Goal: Information Seeking & Learning: Learn about a topic

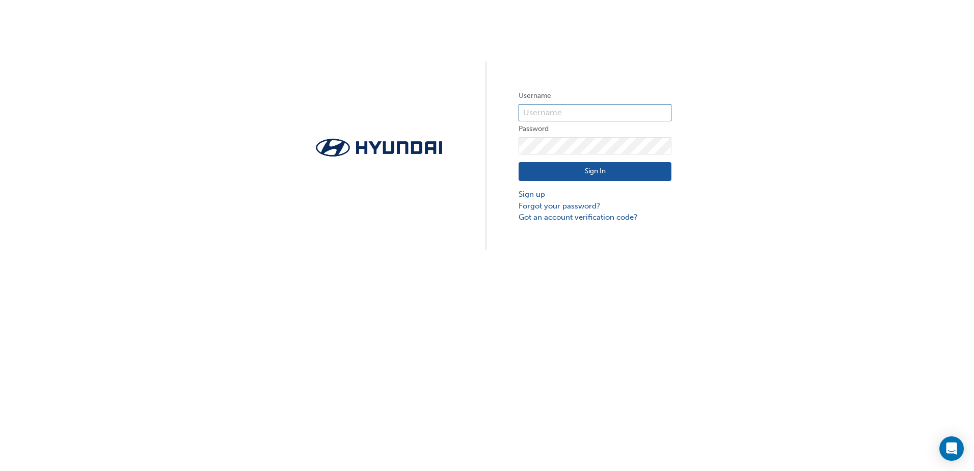
type input "36847"
click at [548, 169] on button "Sign In" at bounding box center [594, 171] width 153 height 19
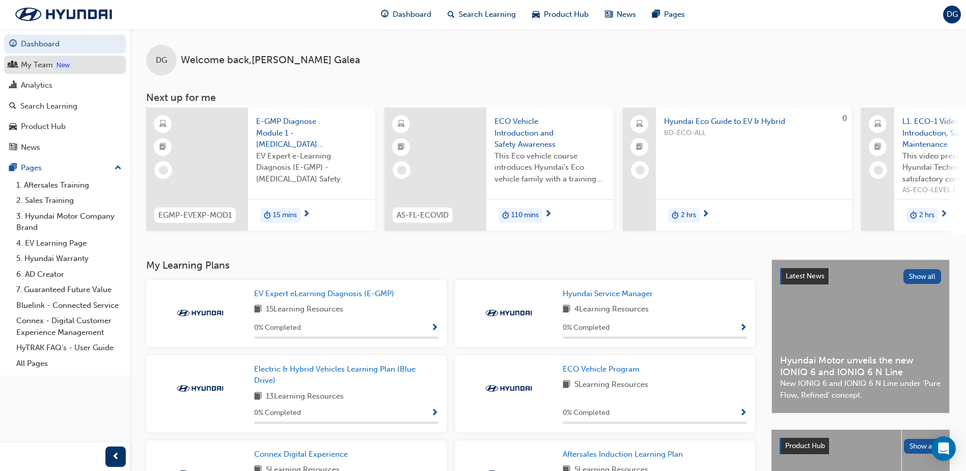
click at [39, 67] on div "My Team" at bounding box center [37, 65] width 32 height 12
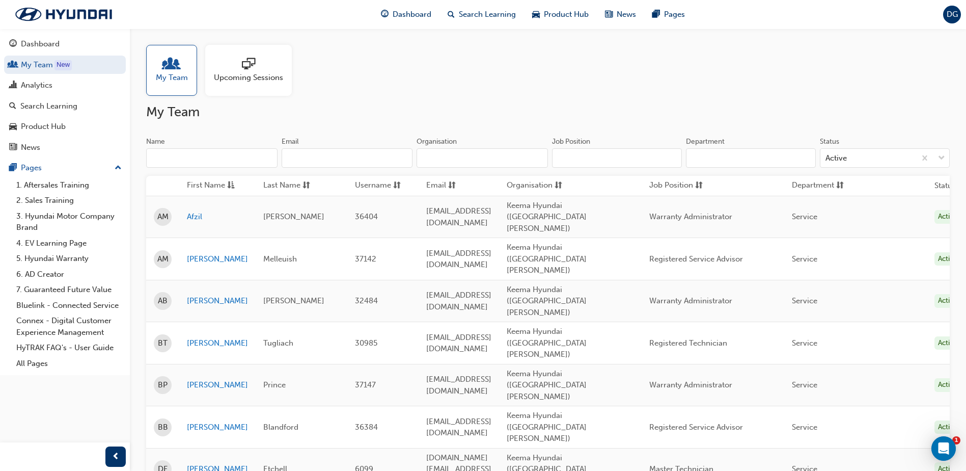
click at [244, 77] on span "Upcoming Sessions" at bounding box center [248, 78] width 69 height 12
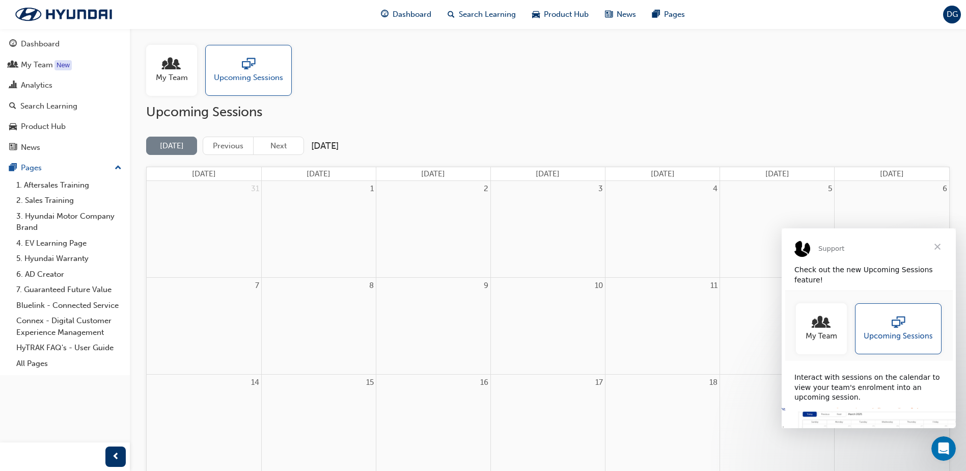
click at [939, 248] on span "Close" at bounding box center [937, 246] width 37 height 37
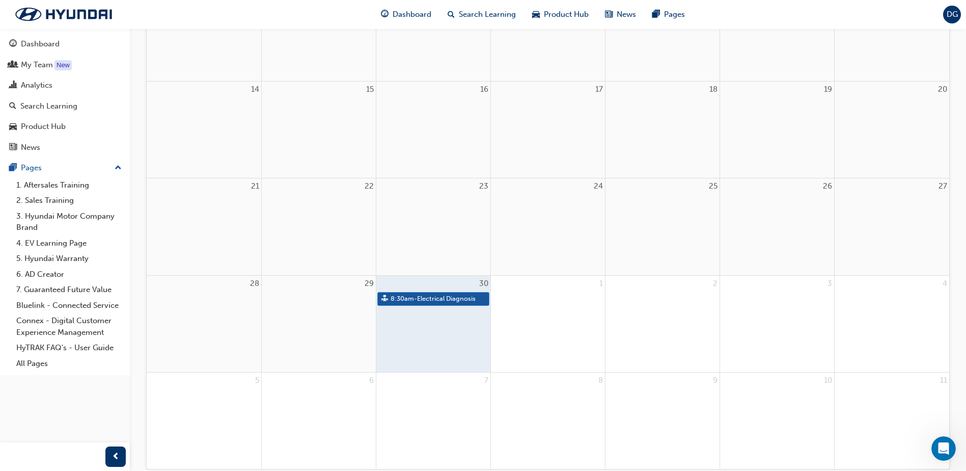
scroll to position [306, 0]
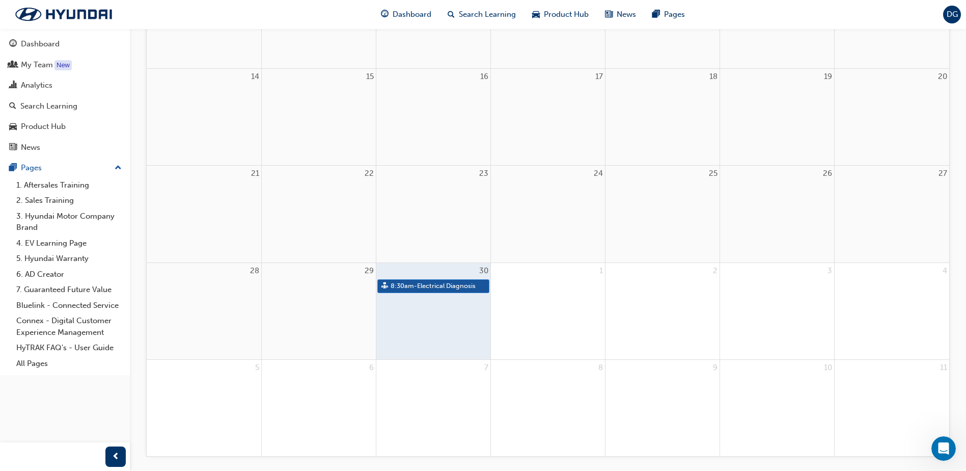
click at [545, 338] on div "1" at bounding box center [548, 311] width 114 height 96
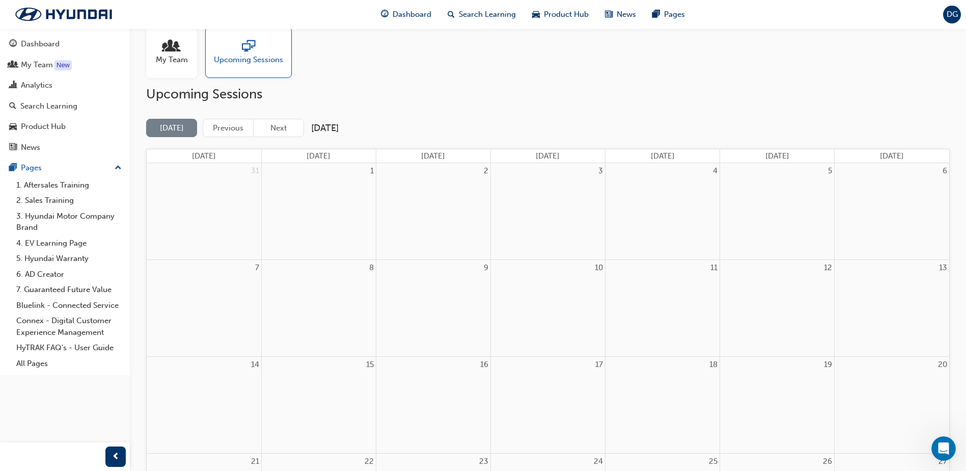
scroll to position [0, 0]
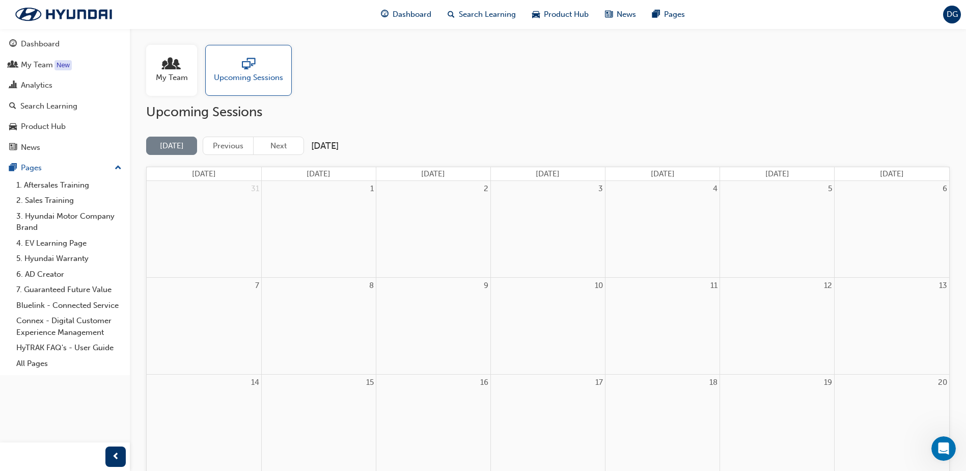
click at [245, 72] on span "sessionType_ONLINE_URL-icon" at bounding box center [248, 65] width 13 height 14
click at [282, 144] on button "Next" at bounding box center [278, 145] width 51 height 19
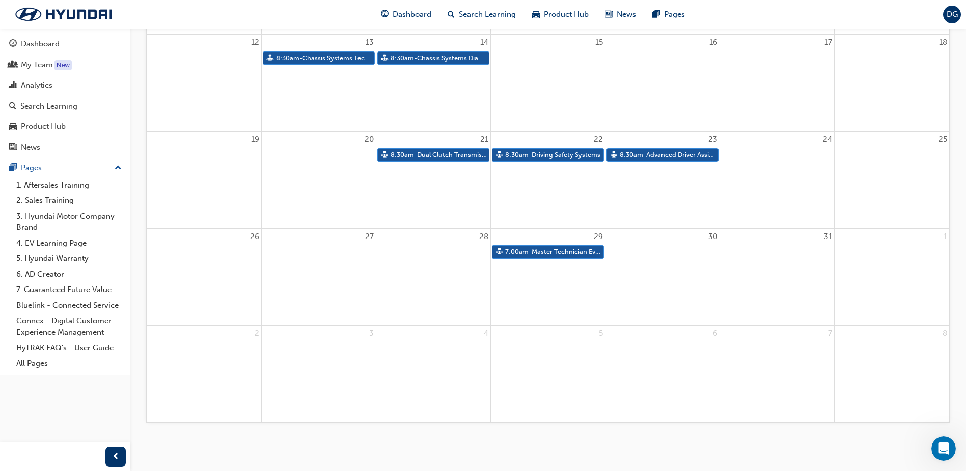
scroll to position [341, 0]
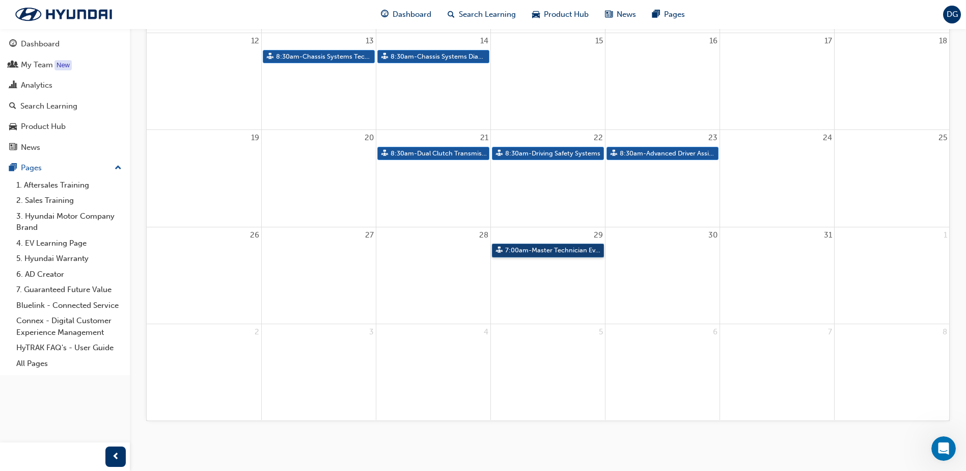
click at [568, 250] on link "7:00am - Master Technician Event 2025" at bounding box center [548, 250] width 112 height 14
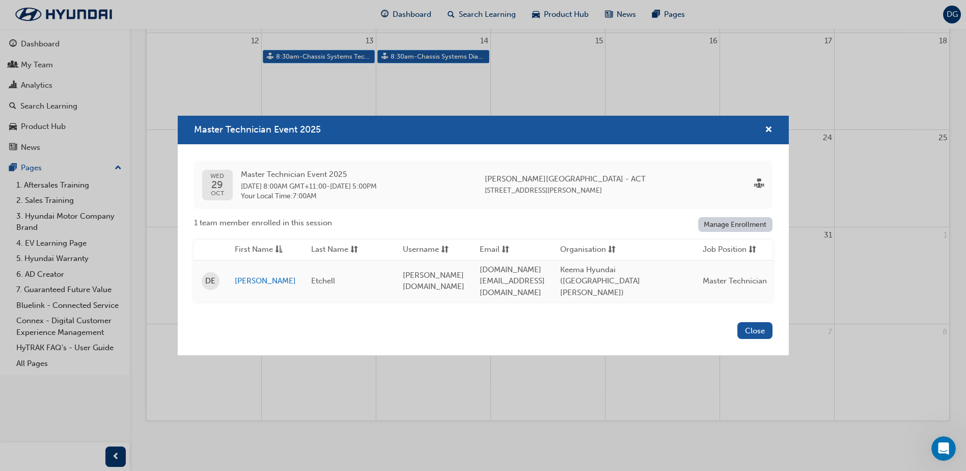
click at [763, 130] on div "Master Technician Event 2025" at bounding box center [765, 130] width 16 height 13
click at [768, 131] on span "cross-icon" at bounding box center [769, 130] width 8 height 9
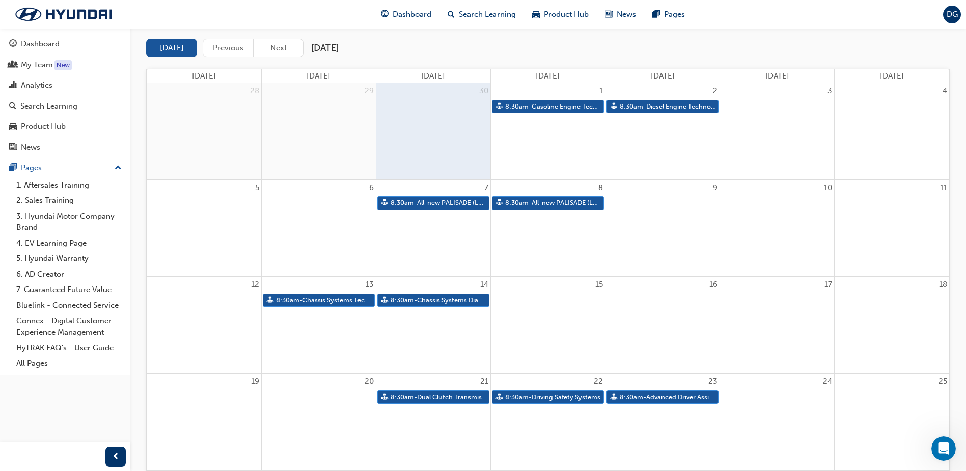
scroll to position [0, 0]
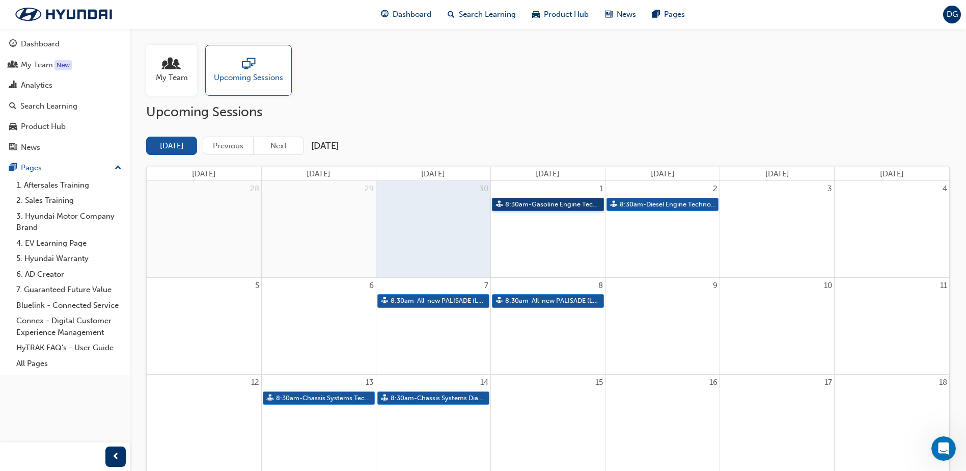
click at [540, 202] on link "8:30am - Gasoline Engine Technology" at bounding box center [548, 205] width 112 height 14
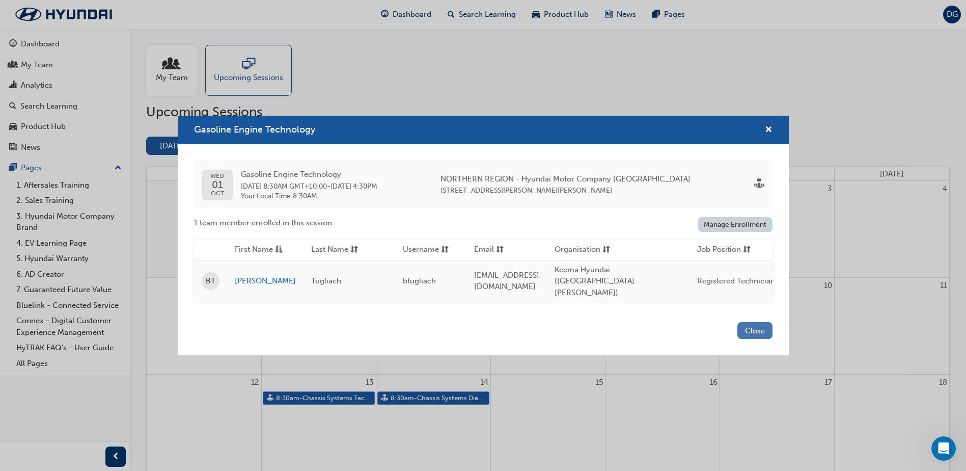
click at [747, 324] on button "Close" at bounding box center [754, 330] width 35 height 17
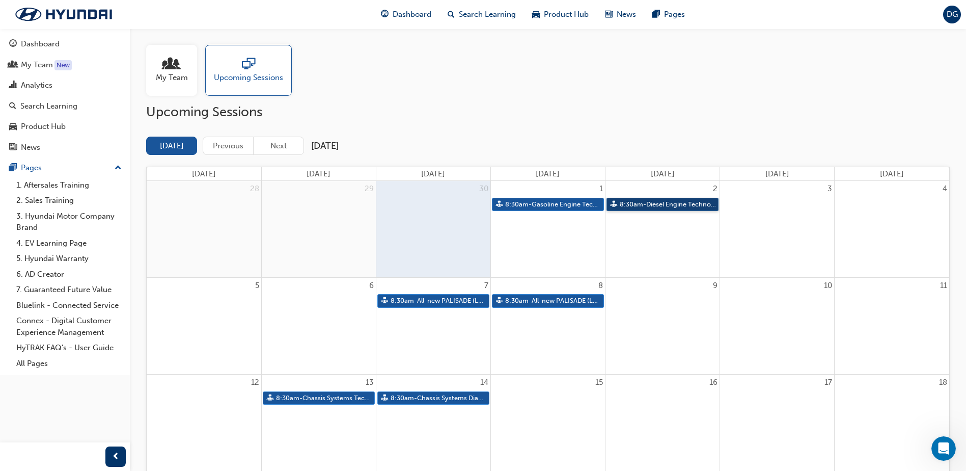
click at [665, 206] on link "8:30am - Diesel Engine Technology" at bounding box center [663, 205] width 112 height 14
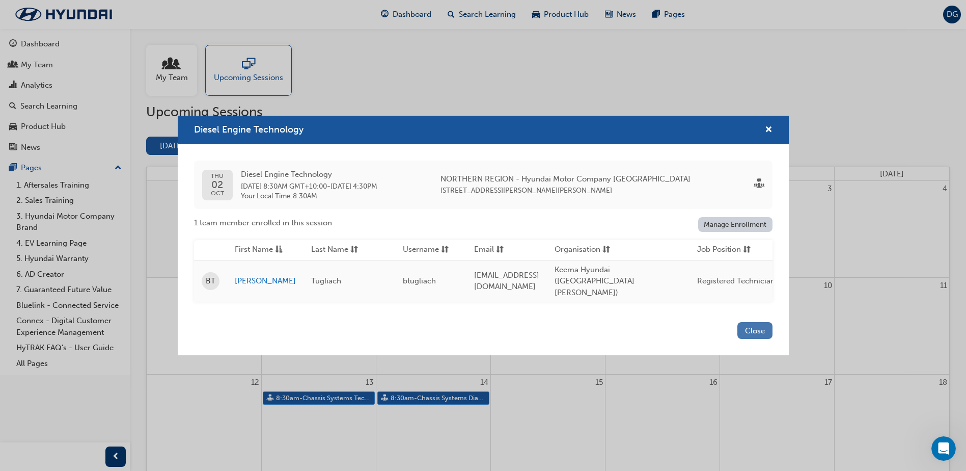
click at [757, 324] on button "Close" at bounding box center [754, 330] width 35 height 17
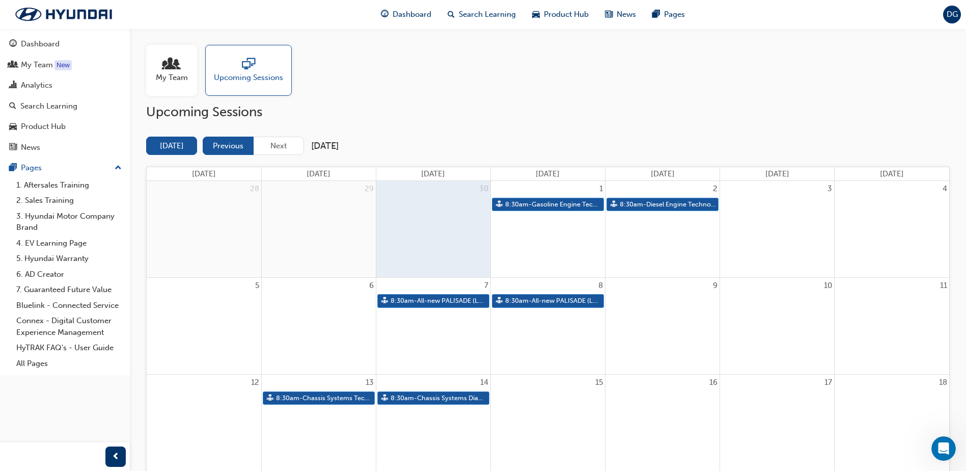
click at [227, 144] on button "Previous" at bounding box center [228, 145] width 51 height 19
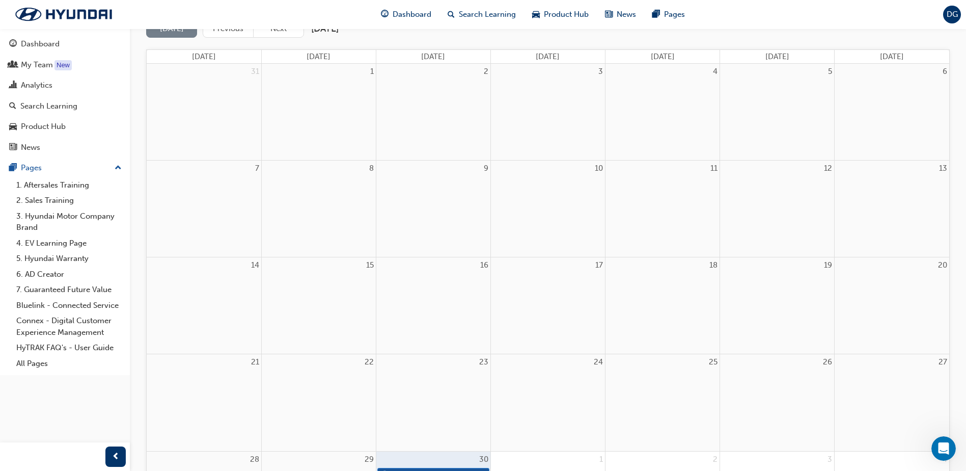
scroll to position [341, 0]
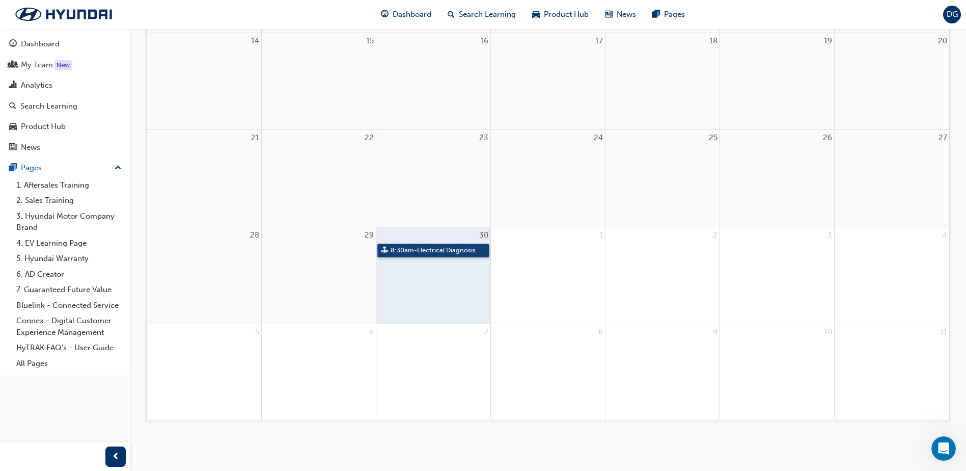
click at [438, 250] on link "8:30am - Electrical Diagnosis" at bounding box center [433, 250] width 112 height 14
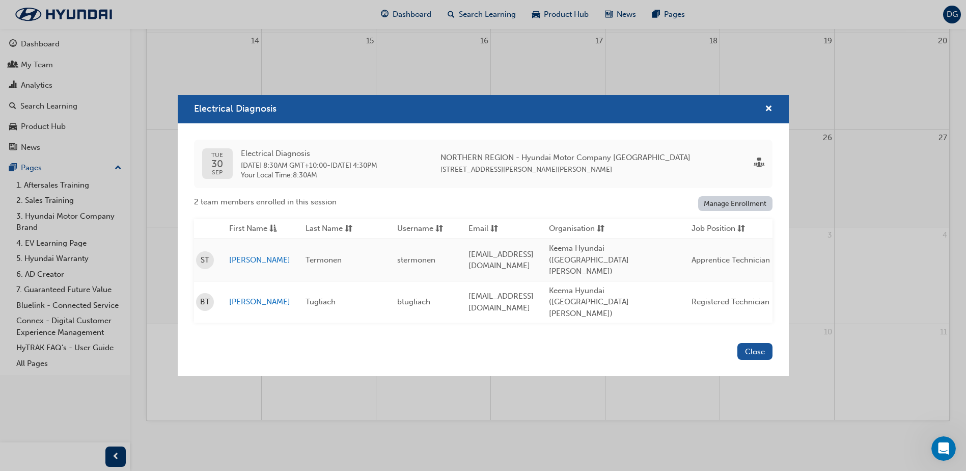
scroll to position [0, 0]
click at [760, 343] on button "Close" at bounding box center [754, 351] width 35 height 17
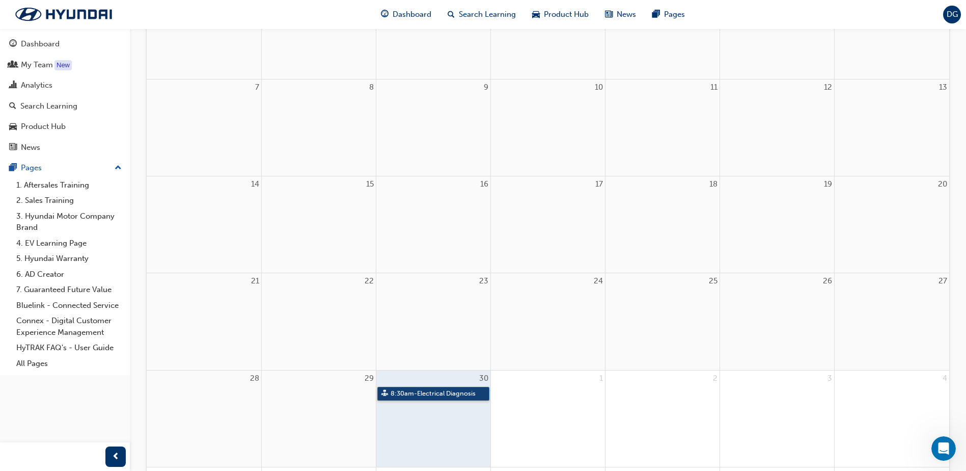
scroll to position [36, 0]
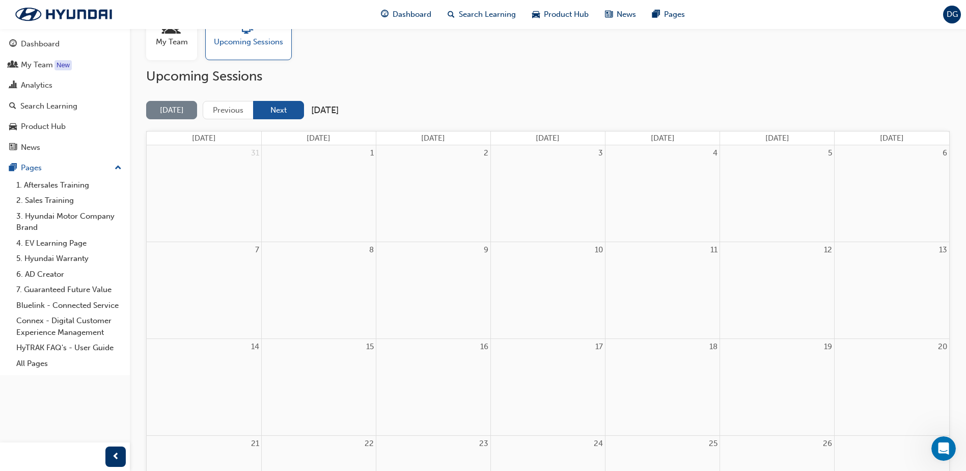
click at [277, 112] on button "Next" at bounding box center [278, 110] width 51 height 19
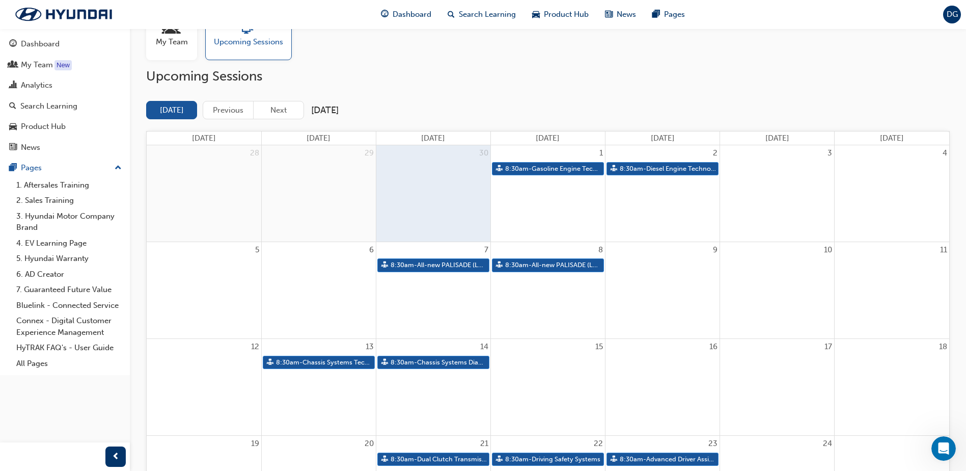
scroll to position [87, 0]
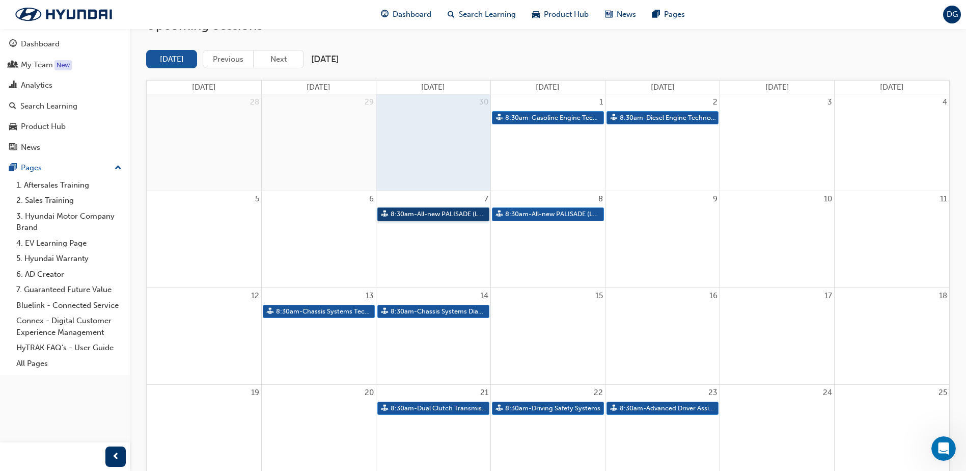
click at [463, 213] on link "8:30am - All-new PALISADE (LX3) Hybrid - Technical Training" at bounding box center [433, 214] width 112 height 14
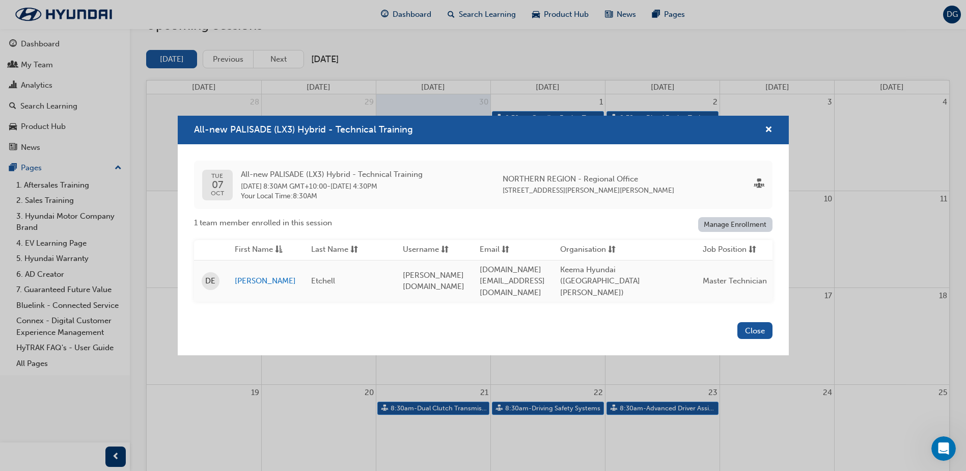
drag, startPoint x: 751, startPoint y: 327, endPoint x: 666, endPoint y: 313, distance: 85.6
click at [751, 326] on button "Close" at bounding box center [754, 330] width 35 height 17
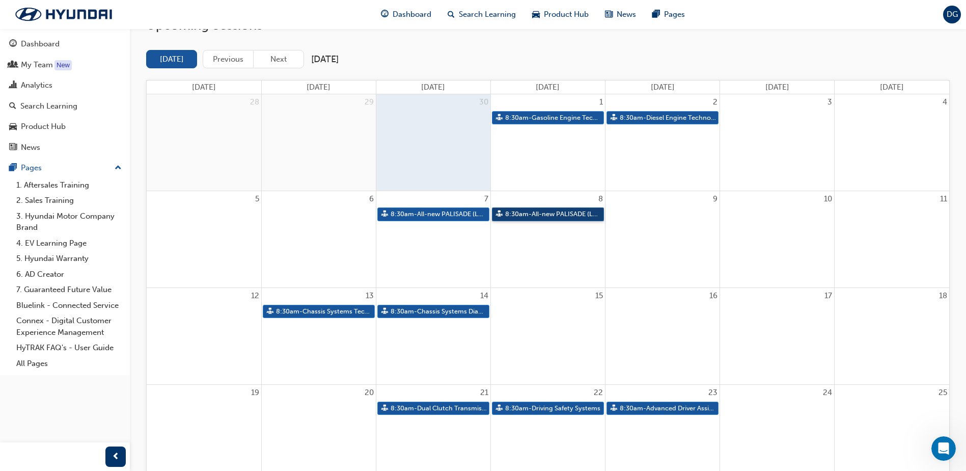
click at [542, 214] on link "8:30am - All-new PALISADE (LX3) Hybrid - Technical Training" at bounding box center [548, 214] width 112 height 14
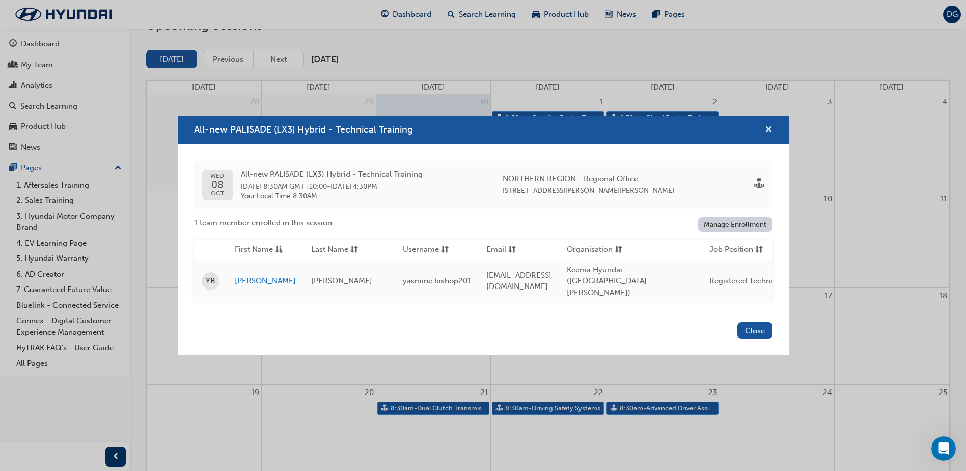
click at [768, 132] on span "cross-icon" at bounding box center [769, 130] width 8 height 9
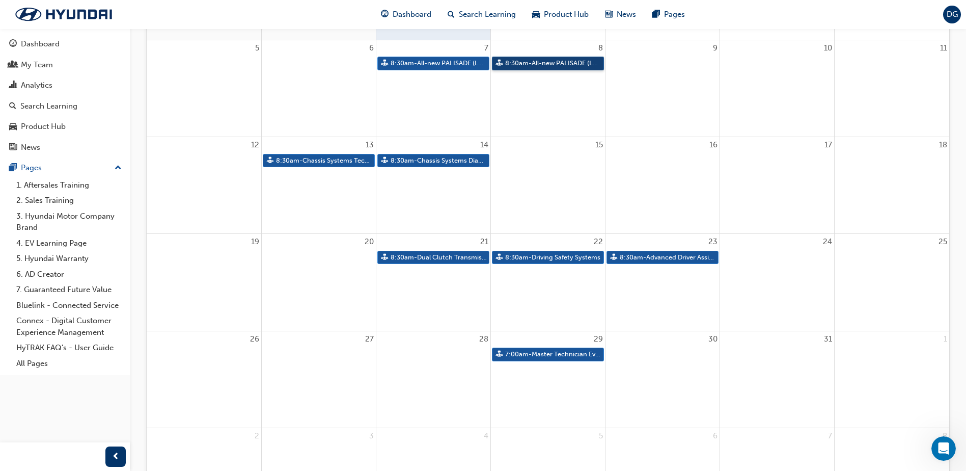
scroll to position [239, 0]
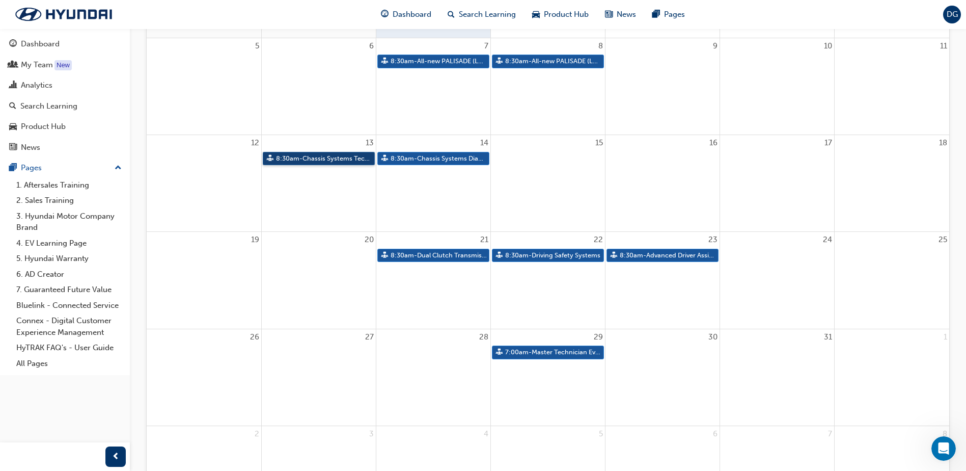
click at [333, 157] on link "8:30am - Chassis Systems Technology" at bounding box center [319, 159] width 112 height 14
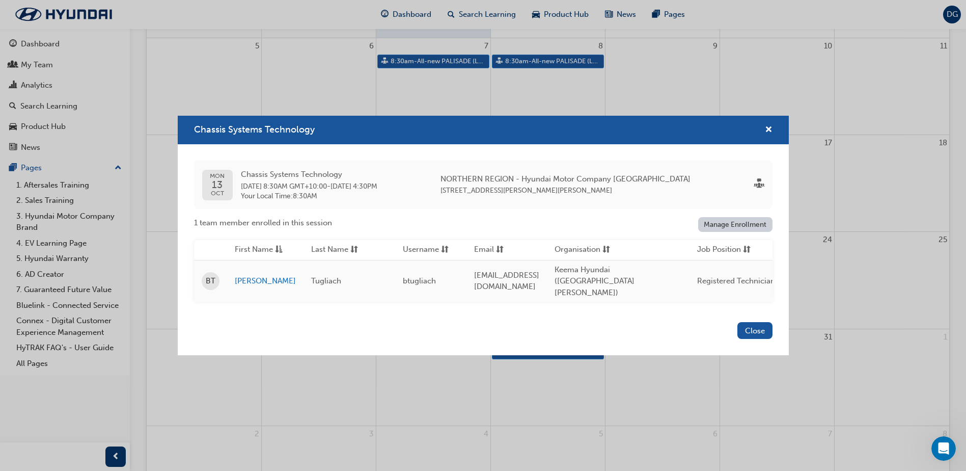
click at [773, 133] on div "Chassis Systems Technology" at bounding box center [483, 130] width 611 height 29
click at [768, 134] on span "cross-icon" at bounding box center [769, 130] width 8 height 9
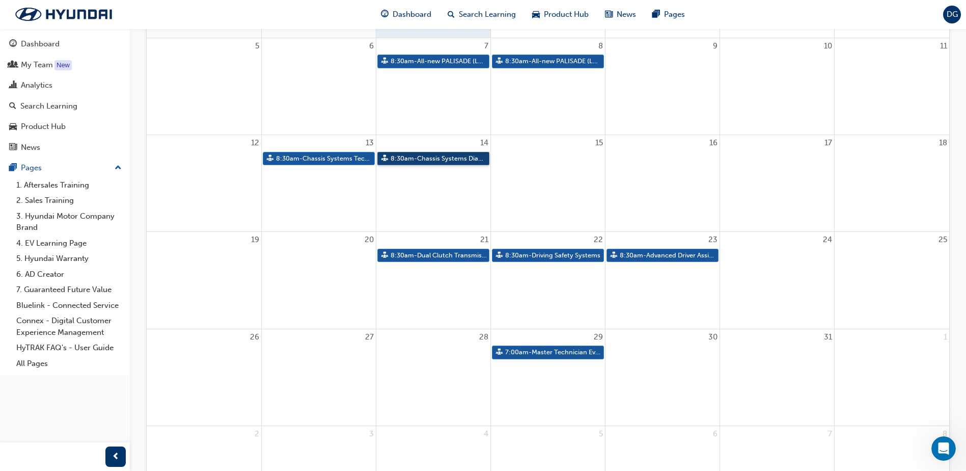
click at [473, 159] on link "8:30am - Chassis Systems Diagnosis" at bounding box center [433, 159] width 112 height 14
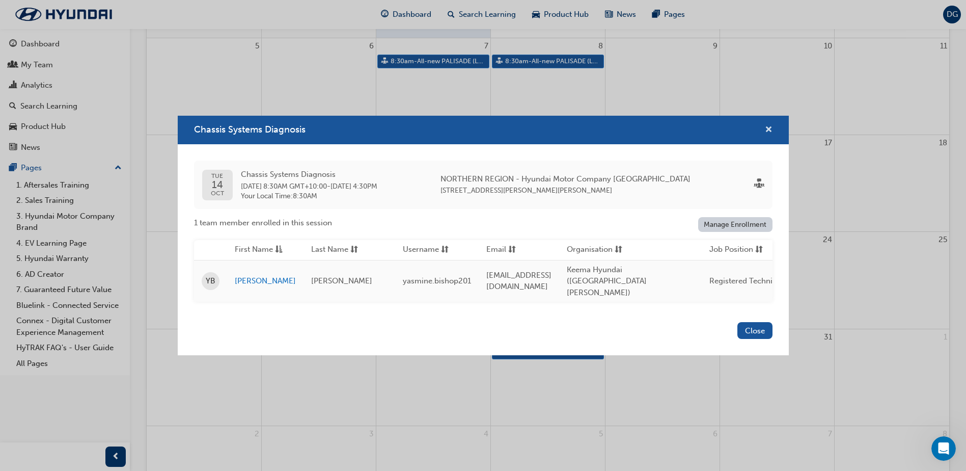
click at [767, 132] on span "cross-icon" at bounding box center [769, 130] width 8 height 9
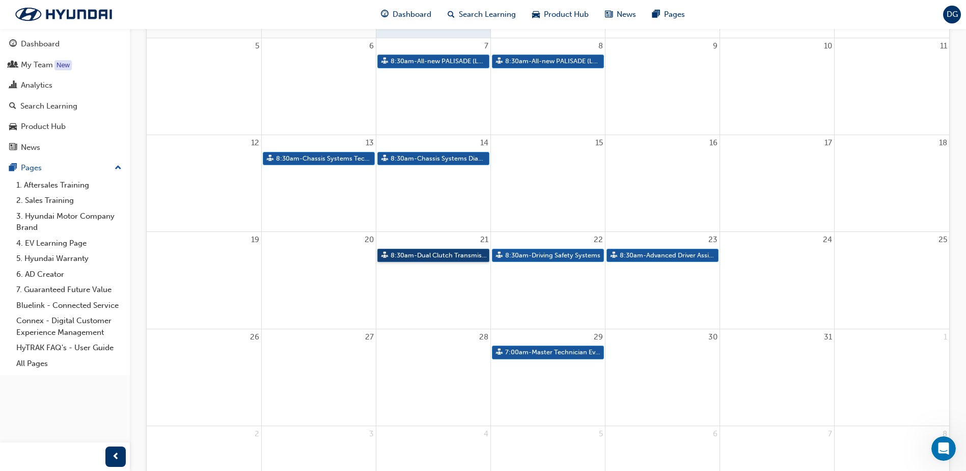
click at [457, 257] on link "8:30am - Dual Clutch Transmissions" at bounding box center [433, 256] width 112 height 14
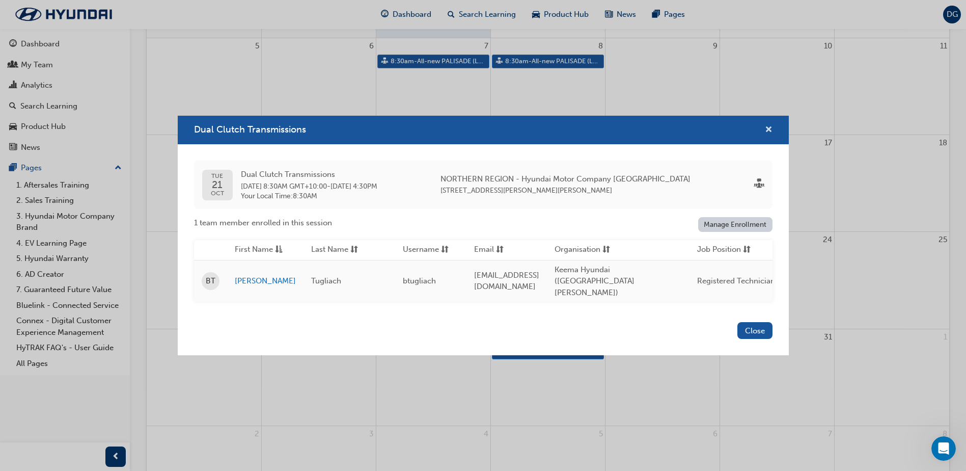
click at [771, 133] on span "cross-icon" at bounding box center [769, 130] width 8 height 9
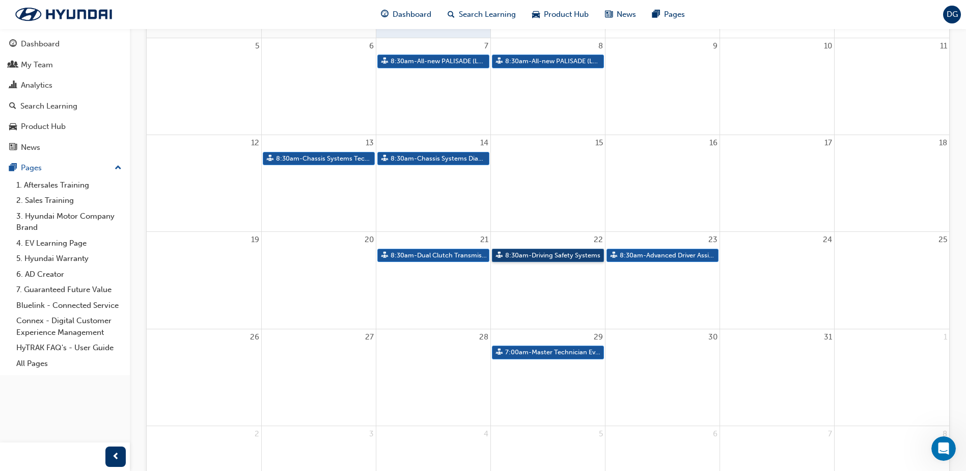
click at [558, 258] on link "8:30am - Driving Safety Systems" at bounding box center [548, 256] width 112 height 14
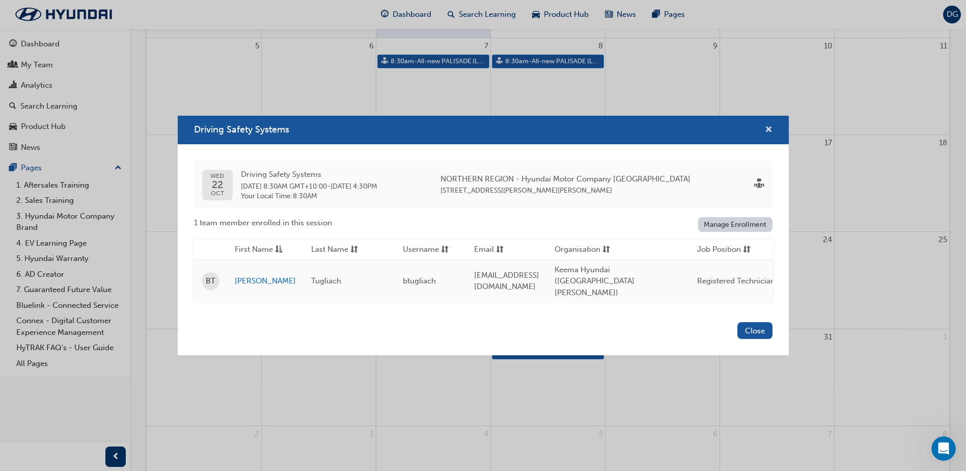
click at [770, 131] on span "cross-icon" at bounding box center [769, 130] width 8 height 9
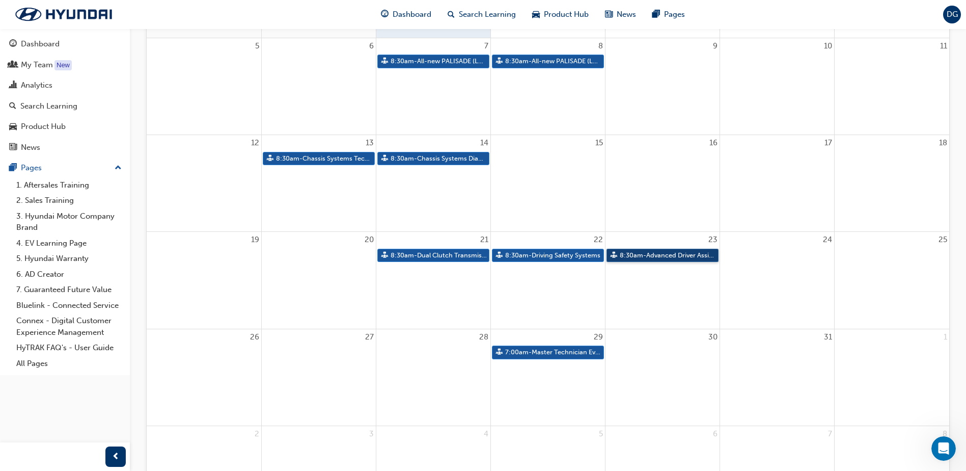
click at [644, 254] on link "8:30am - Advanced Driver Assist Systems" at bounding box center [663, 256] width 112 height 14
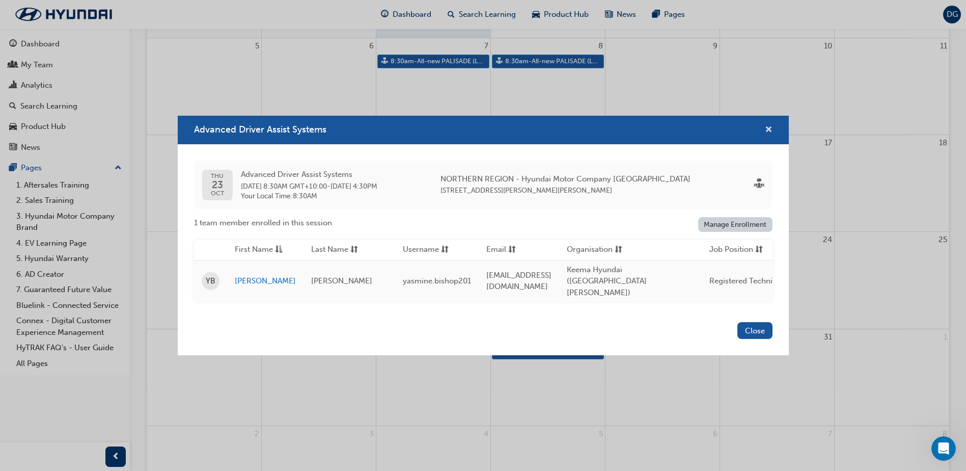
click at [770, 132] on span "cross-icon" at bounding box center [769, 130] width 8 height 9
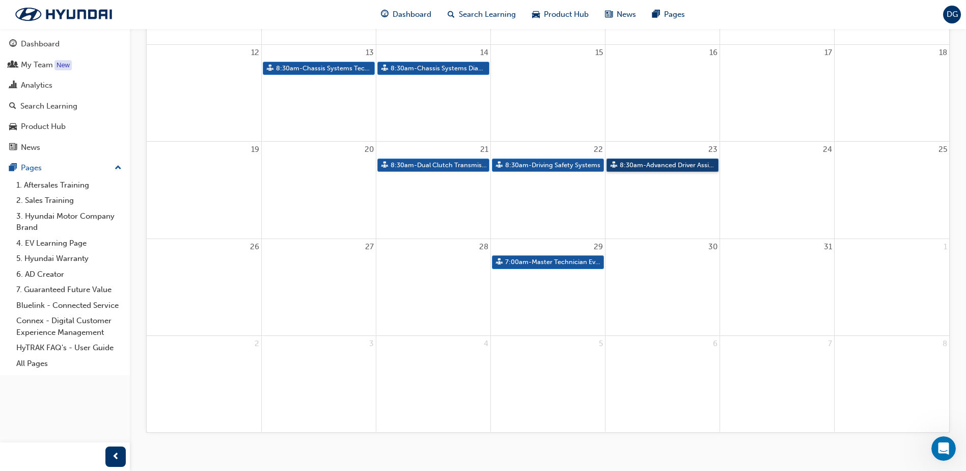
scroll to position [341, 0]
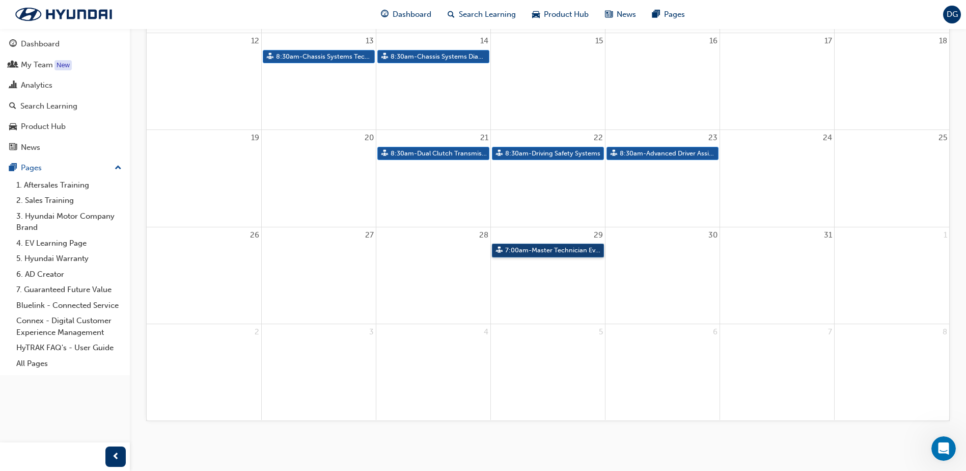
click at [551, 250] on link "7:00am - Master Technician Event 2025" at bounding box center [548, 250] width 112 height 14
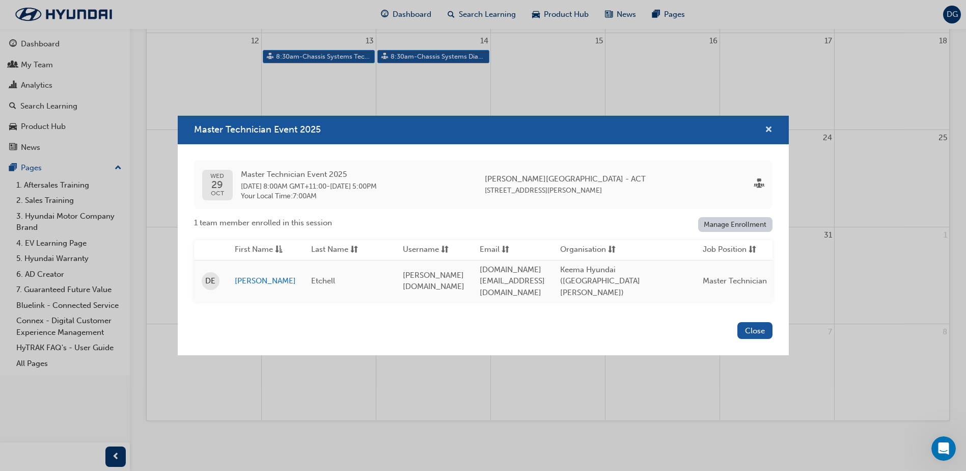
click at [771, 128] on span "cross-icon" at bounding box center [769, 130] width 8 height 9
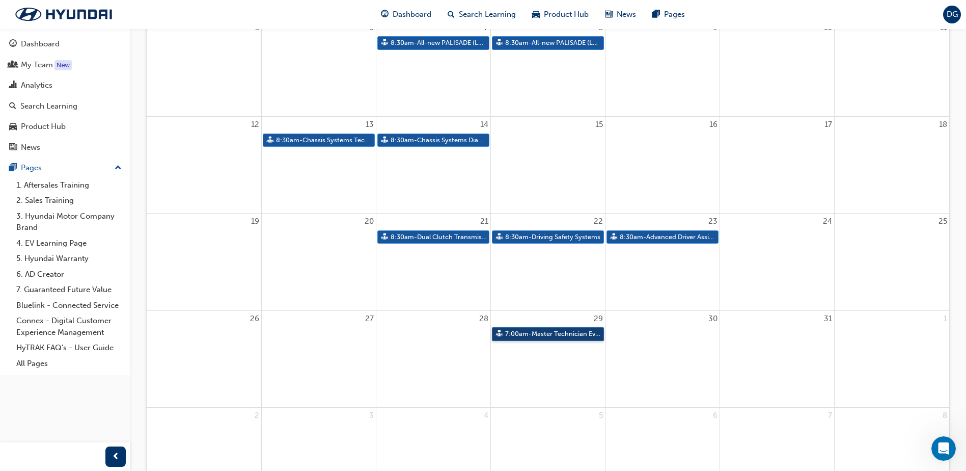
scroll to position [239, 0]
